Goal: Information Seeking & Learning: Learn about a topic

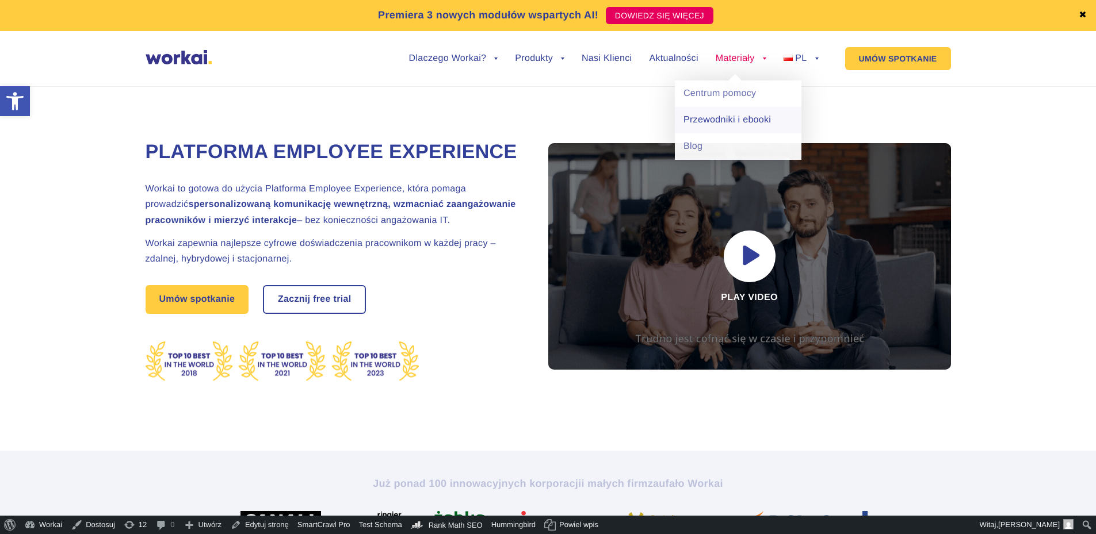
click at [719, 124] on link "Przewodniki i ebooki" at bounding box center [738, 120] width 127 height 26
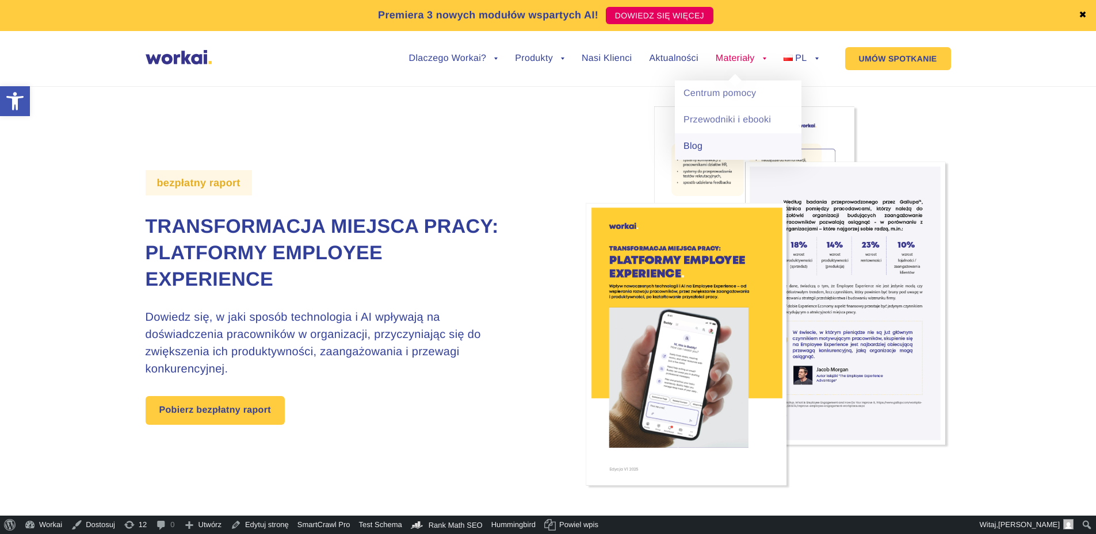
click at [691, 152] on link "Blog" at bounding box center [738, 146] width 127 height 26
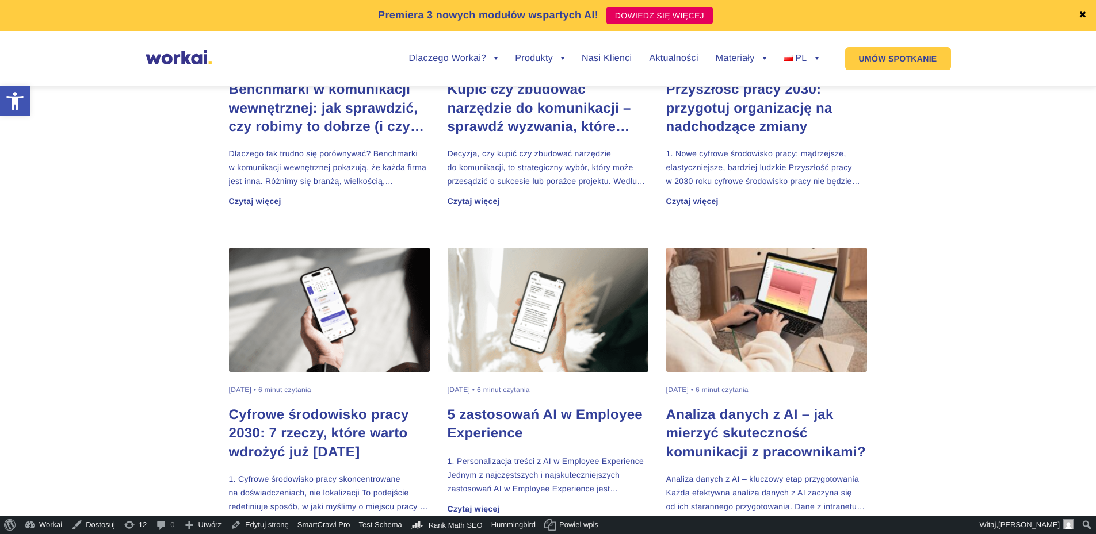
scroll to position [690, 0]
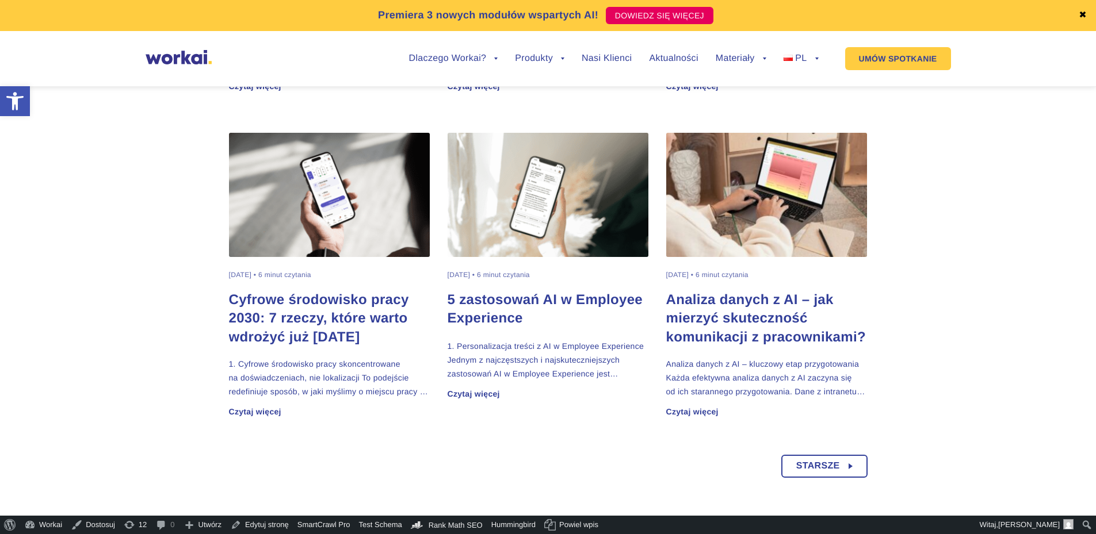
click at [824, 453] on div "Starsze" at bounding box center [824, 461] width 86 height 35
click at [823, 461] on span "Starsze" at bounding box center [818, 466] width 44 height 21
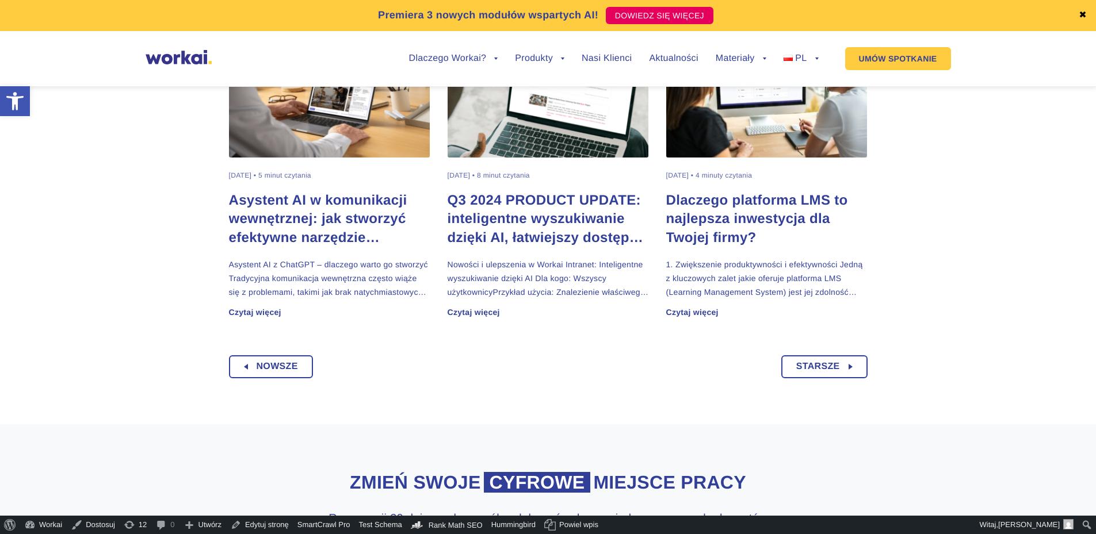
scroll to position [805, 0]
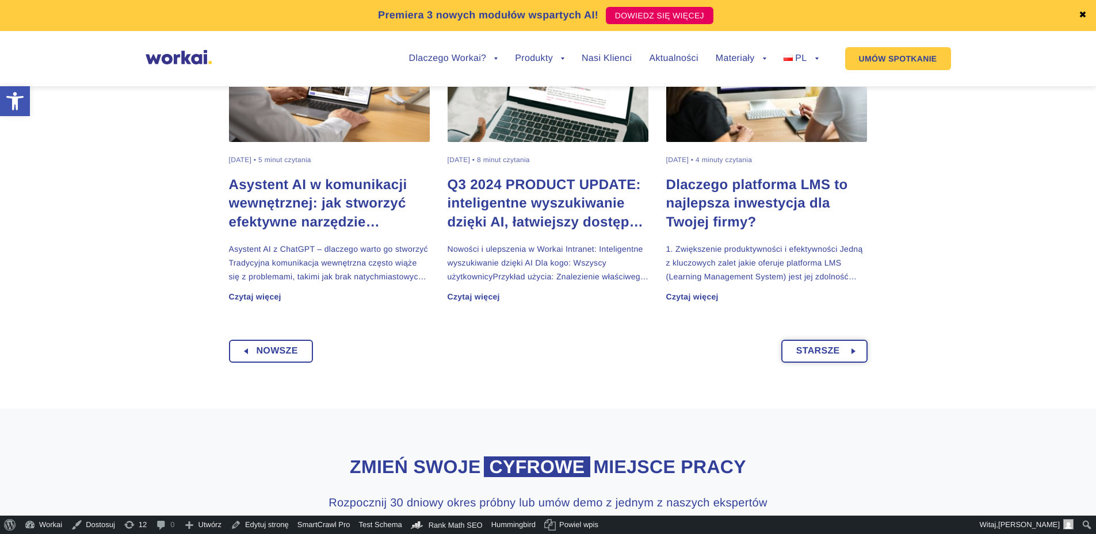
click at [825, 357] on span "Starsze" at bounding box center [818, 351] width 44 height 21
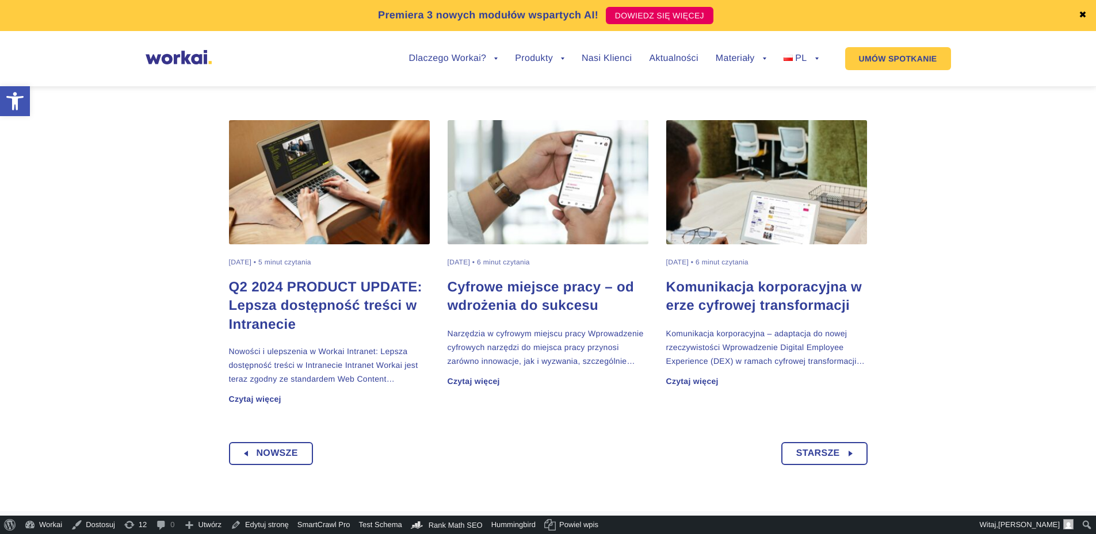
scroll to position [805, 0]
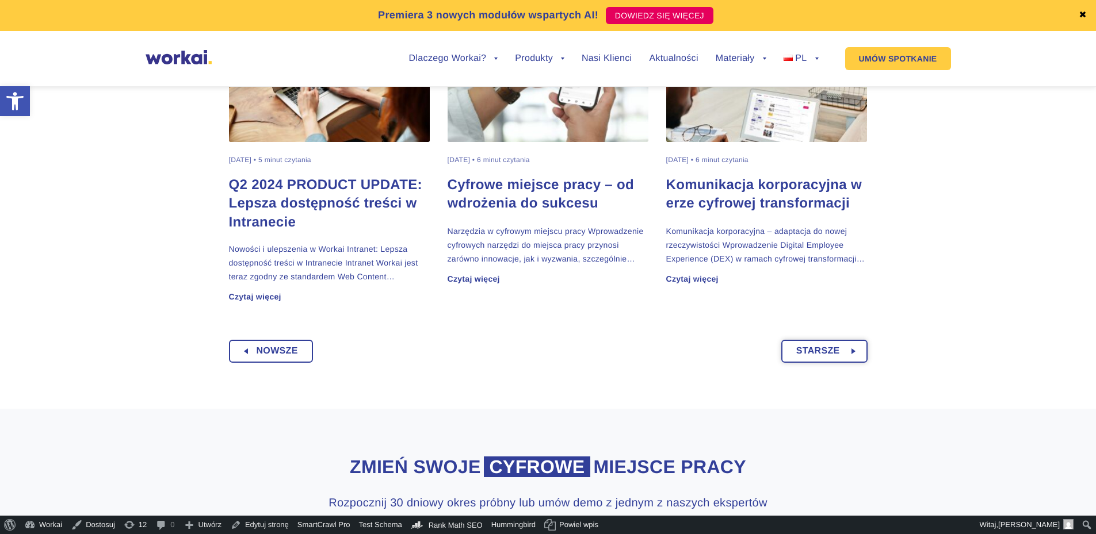
click at [821, 351] on span "Starsze" at bounding box center [818, 351] width 44 height 21
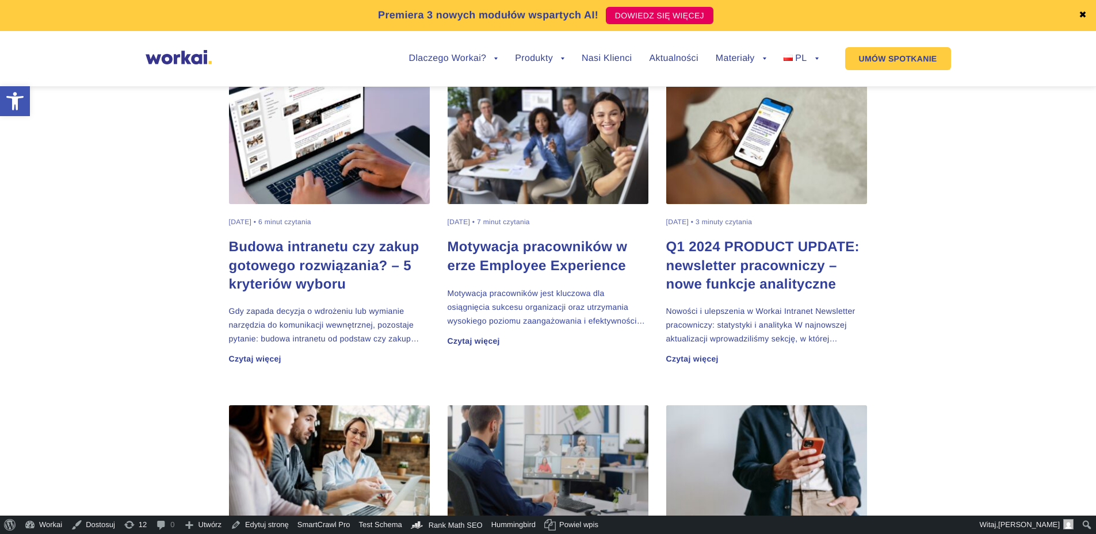
scroll to position [633, 0]
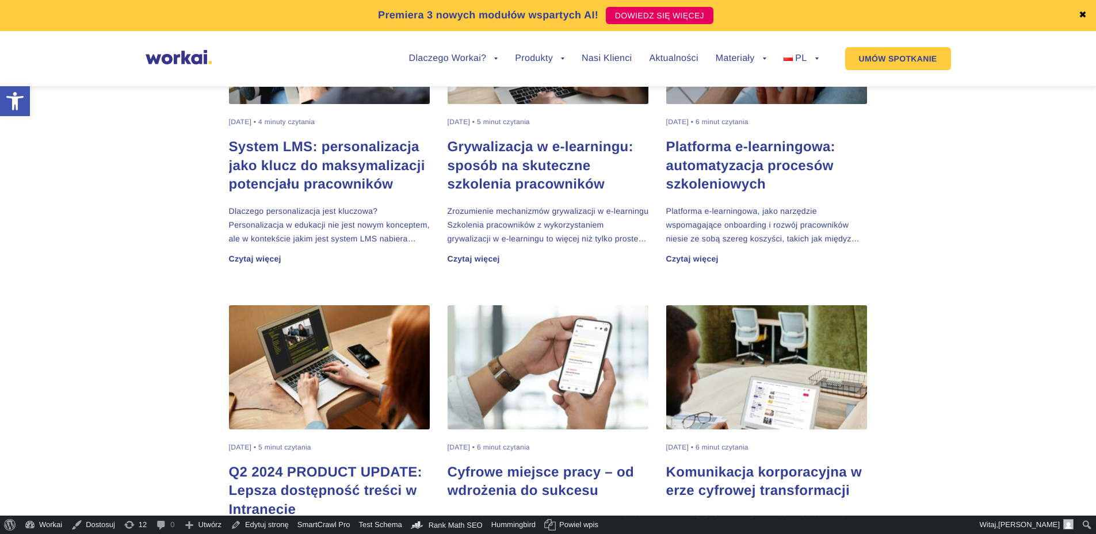
scroll to position [460, 0]
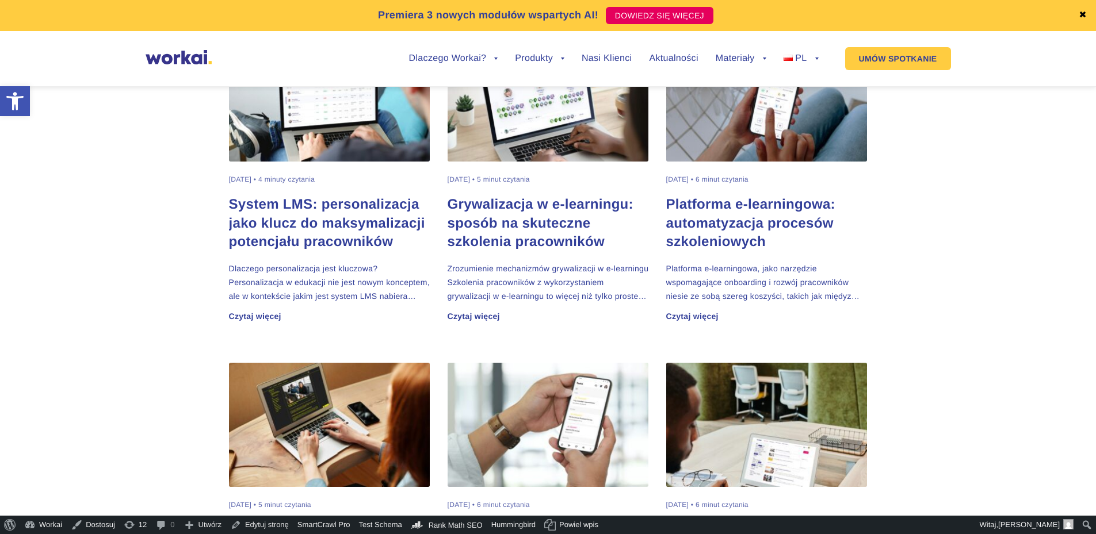
drag, startPoint x: 243, startPoint y: 228, endPoint x: 301, endPoint y: 225, distance: 57.6
click at [244, 228] on h2 "System LMS: personalizacja jako klucz do maksymalizacji potencjału pracowników" at bounding box center [329, 223] width 201 height 55
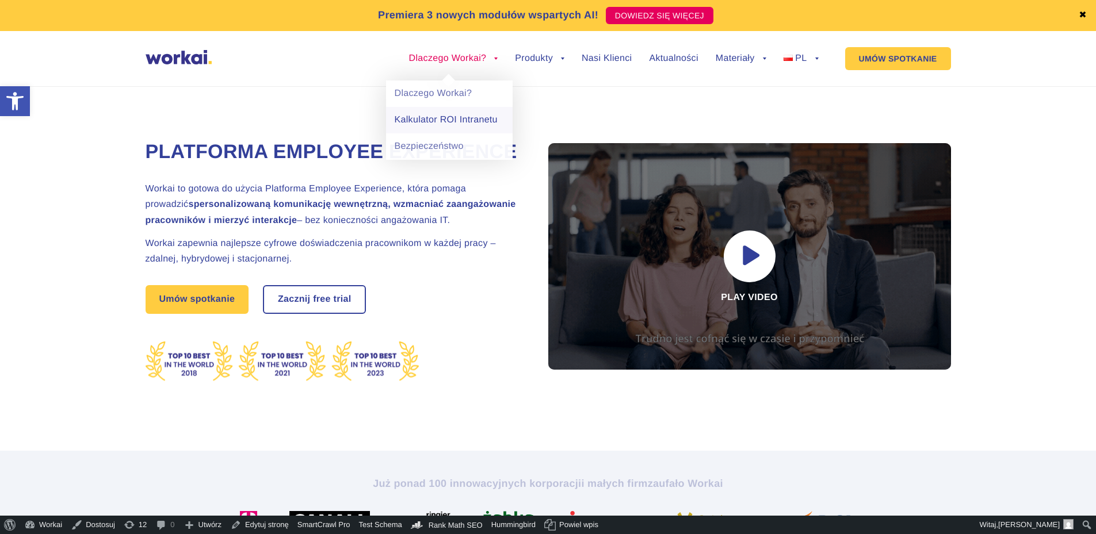
click at [419, 123] on link "Kalkulator ROI Intranetu" at bounding box center [449, 120] width 127 height 26
